Goal: Use online tool/utility: Use online tool/utility

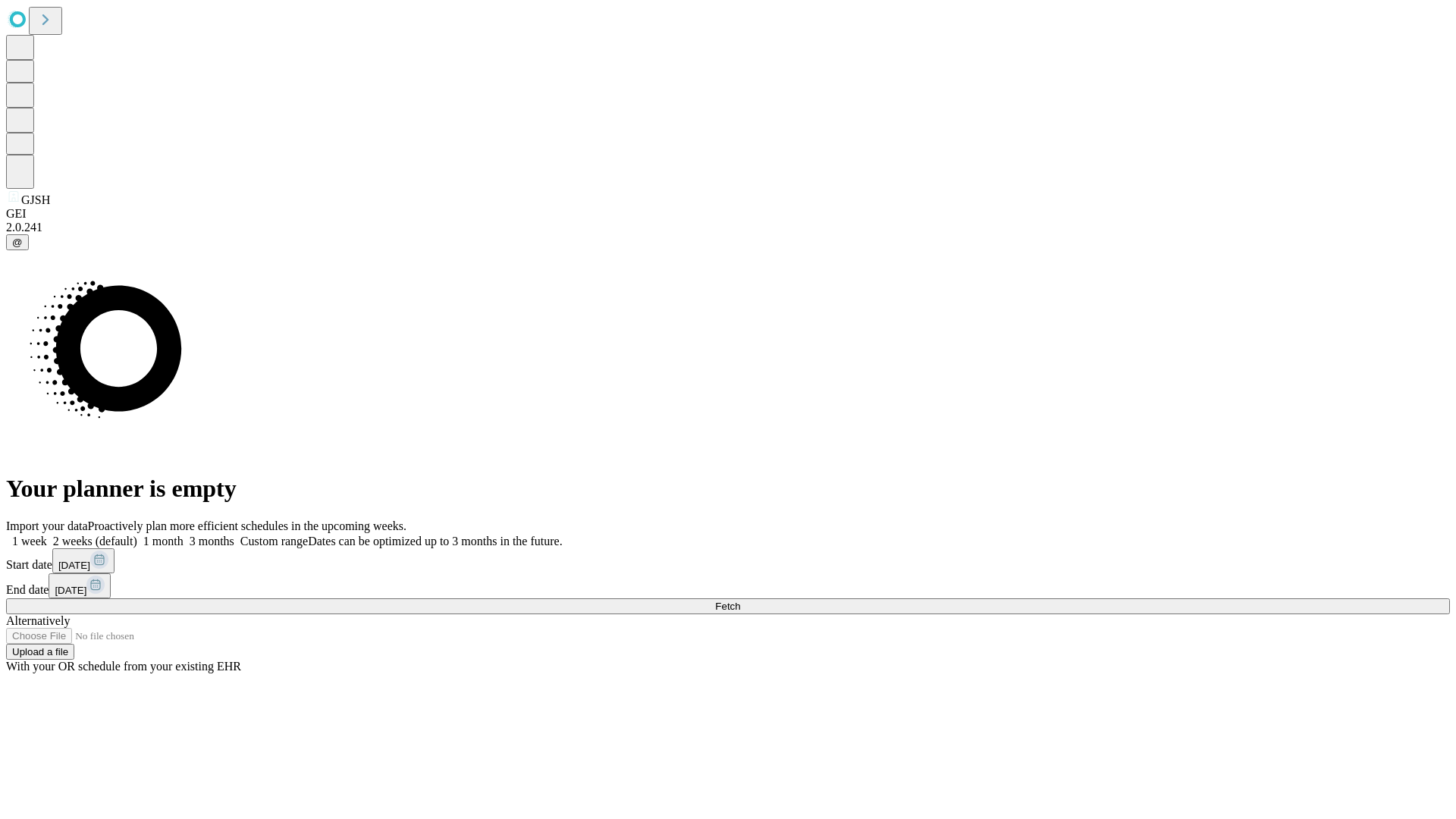
click at [740, 601] on span "Fetch" at bounding box center [728, 606] width 25 height 12
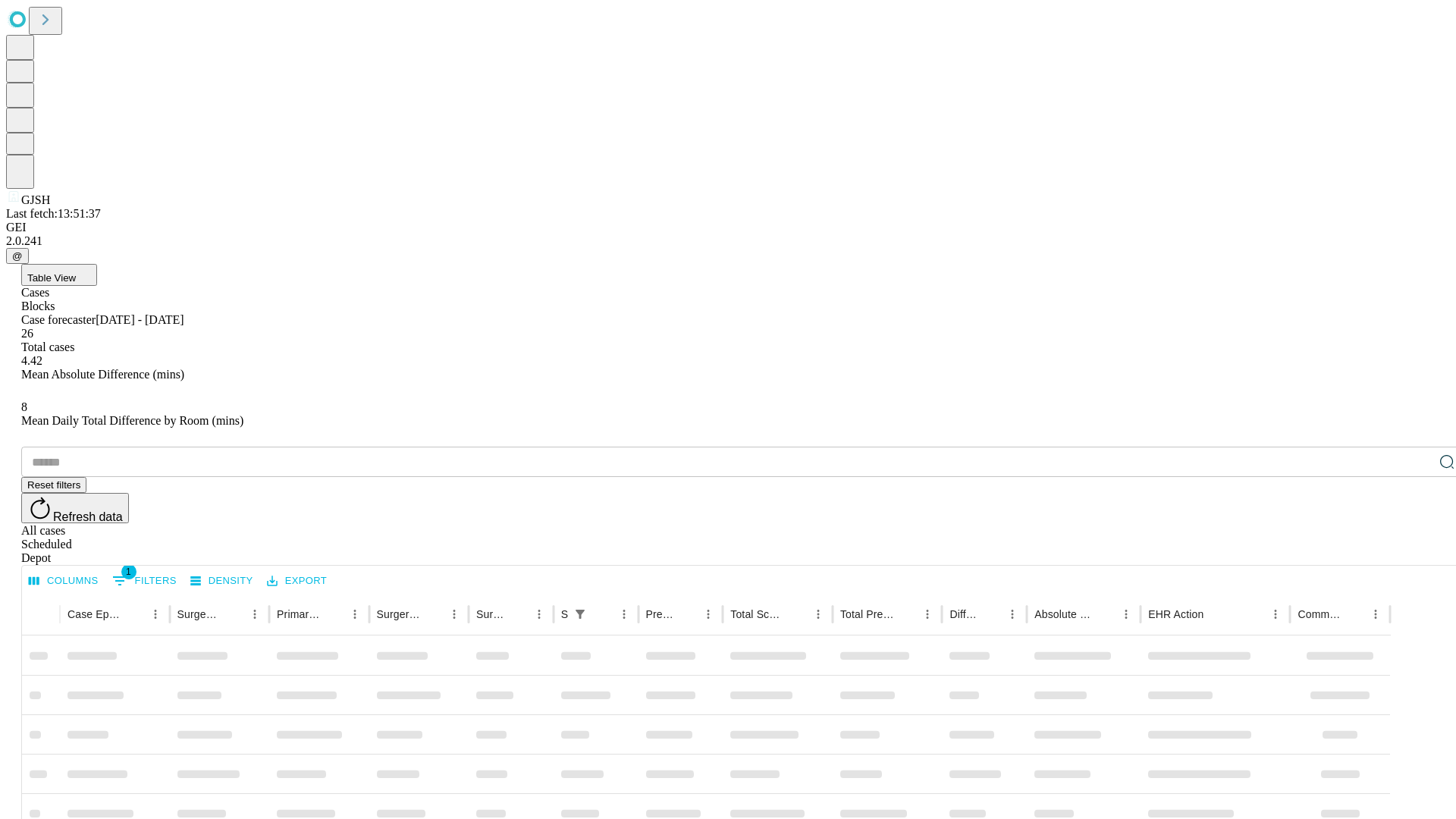
click at [1417, 551] on div "Depot" at bounding box center [743, 558] width 1444 height 13
